Goal: Information Seeking & Learning: Learn about a topic

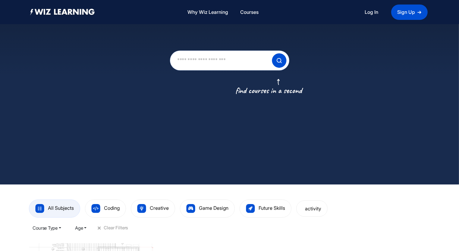
click at [442, 111] on div at bounding box center [229, 92] width 459 height 185
click at [433, 147] on div at bounding box center [229, 92] width 459 height 185
click at [65, 204] on div "All Subjects" at bounding box center [54, 209] width 51 height 18
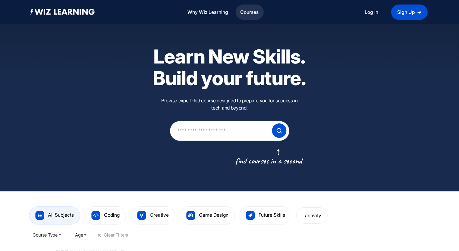
click at [253, 8] on link "Courses" at bounding box center [249, 12] width 23 height 13
click at [214, 133] on input "text" at bounding box center [220, 130] width 89 height 17
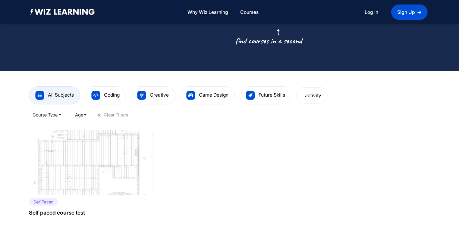
scroll to position [119, 0]
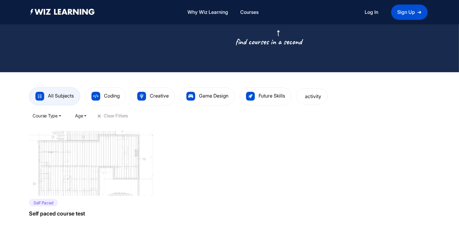
click at [62, 97] on span "All Subjects" at bounding box center [61, 96] width 26 height 6
click at [270, 94] on span "Future Skills" at bounding box center [271, 96] width 27 height 6
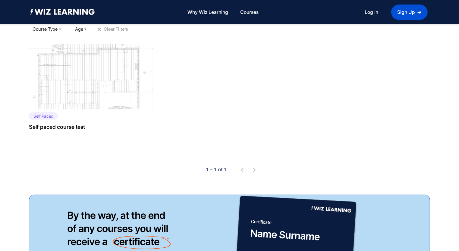
scroll to position [197, 0]
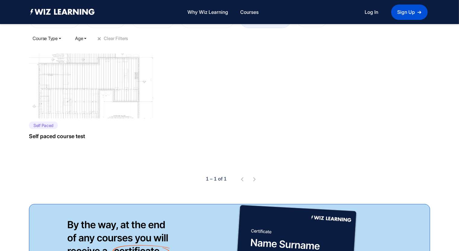
click at [125, 87] on img at bounding box center [93, 86] width 129 height 65
